Goal: Find specific page/section: Find specific page/section

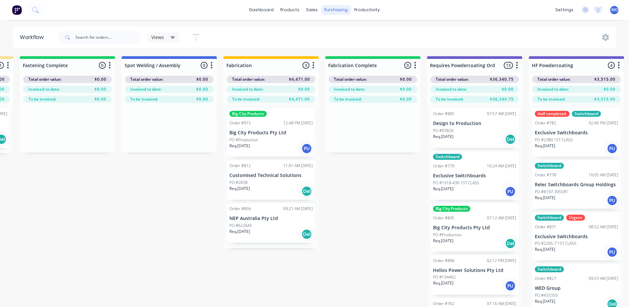
scroll to position [0, 1725]
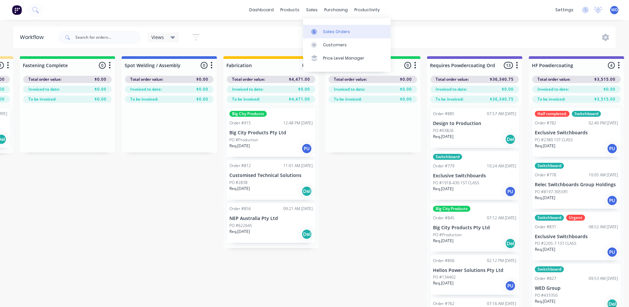
click at [328, 31] on div "Sales Orders" at bounding box center [336, 32] width 27 height 6
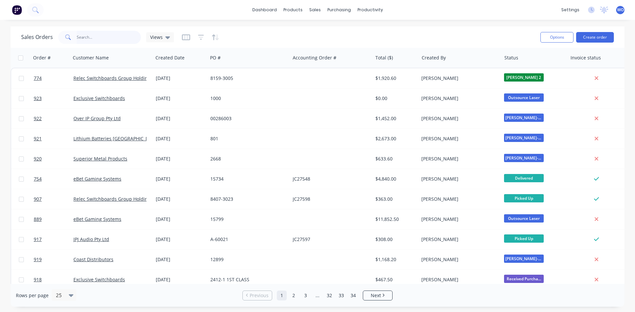
click at [121, 34] on input "text" at bounding box center [109, 37] width 64 height 13
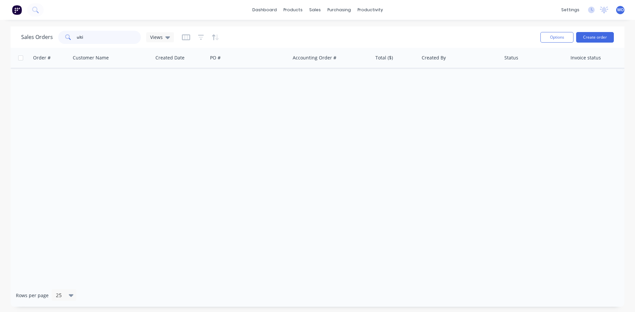
type input "ulti"
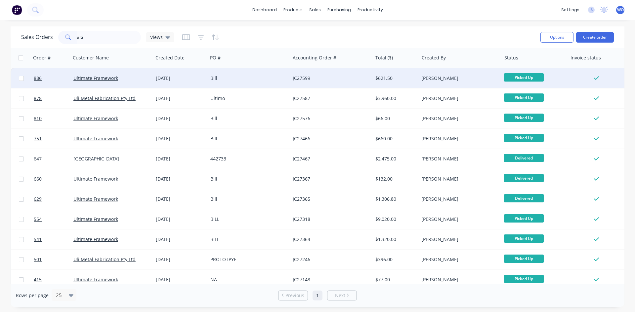
click at [393, 81] on div "$621.50" at bounding box center [394, 78] width 39 height 7
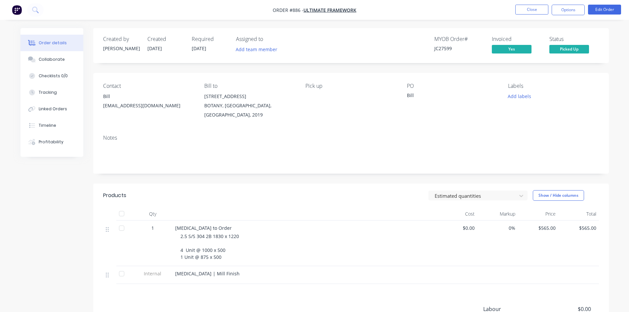
click at [17, 11] on img "button" at bounding box center [17, 10] width 10 height 10
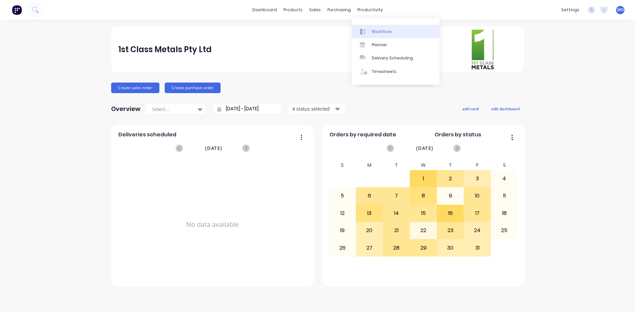
click at [378, 28] on link "Workflow" at bounding box center [396, 31] width 88 height 13
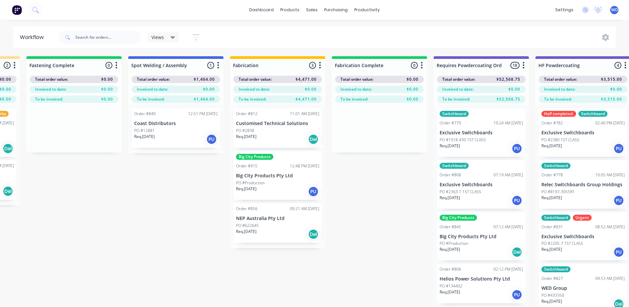
scroll to position [0, 1725]
